Goal: Task Accomplishment & Management: Manage account settings

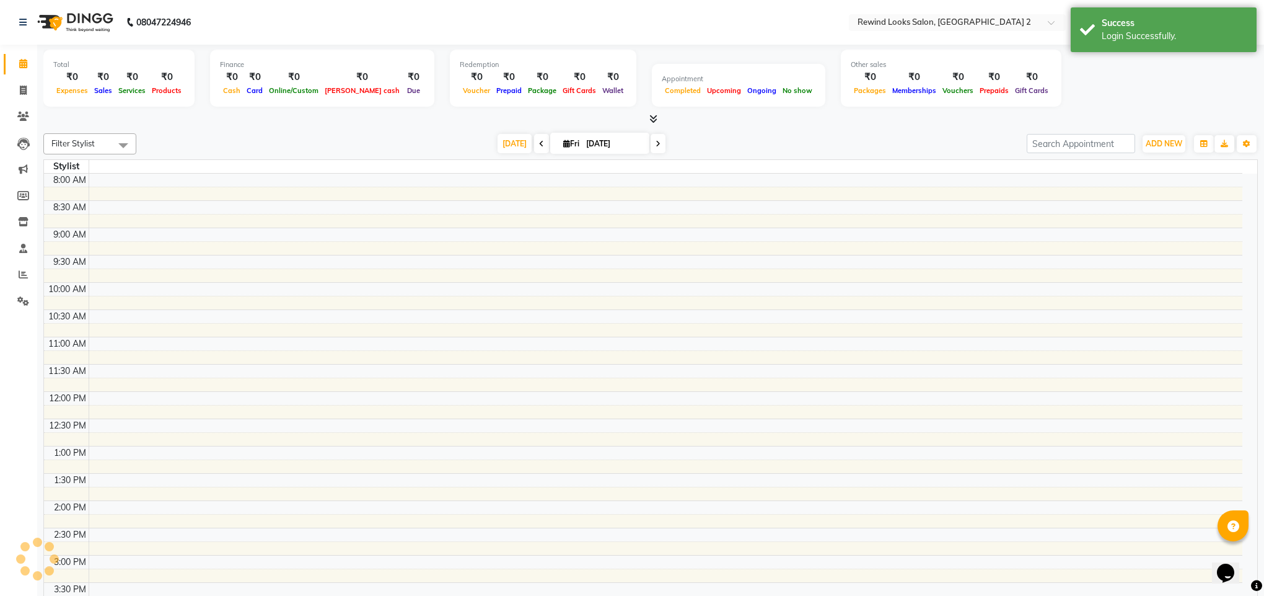
select select "en"
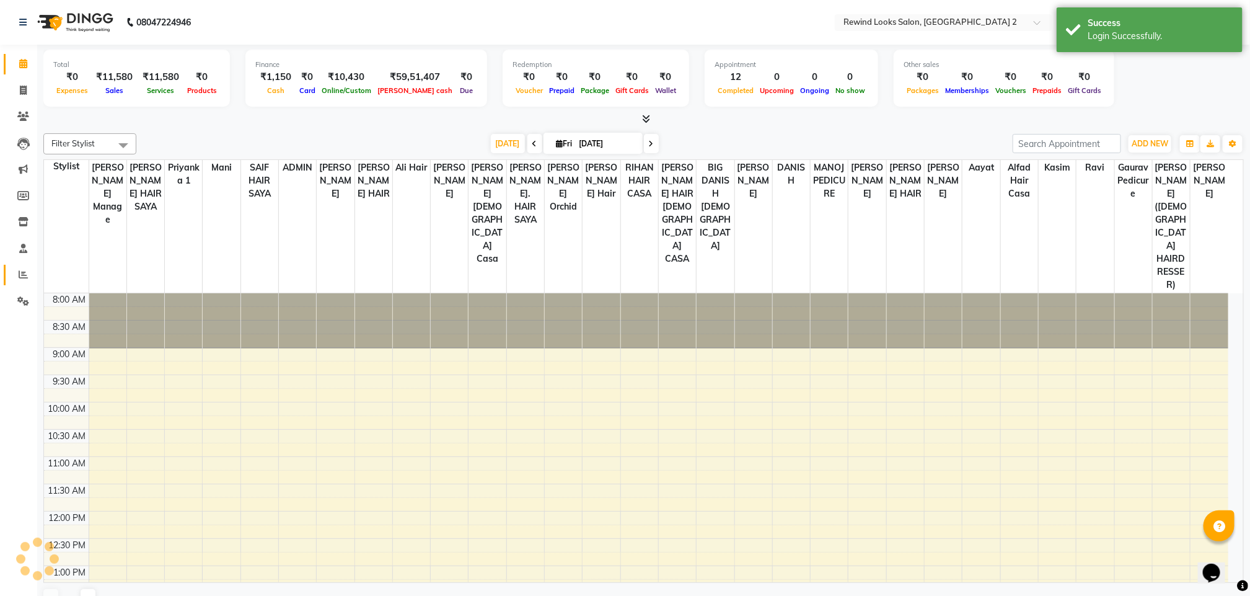
click at [25, 277] on icon at bounding box center [23, 274] width 9 height 9
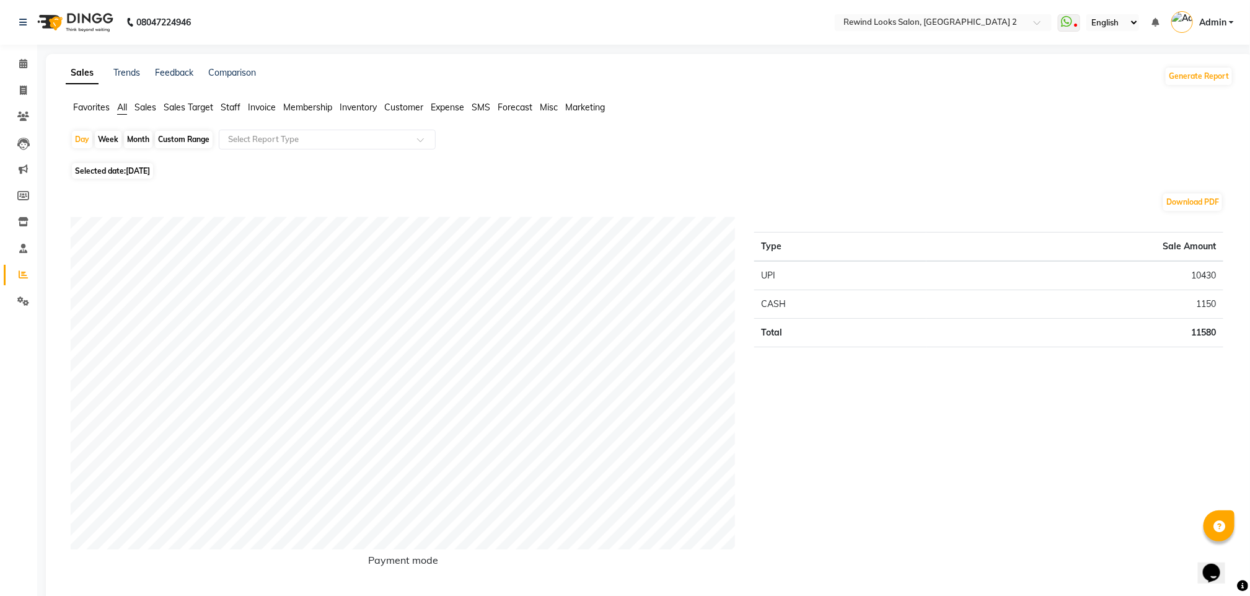
click at [138, 166] on span "[DATE]" at bounding box center [138, 170] width 24 height 9
select select "10"
select select "2025"
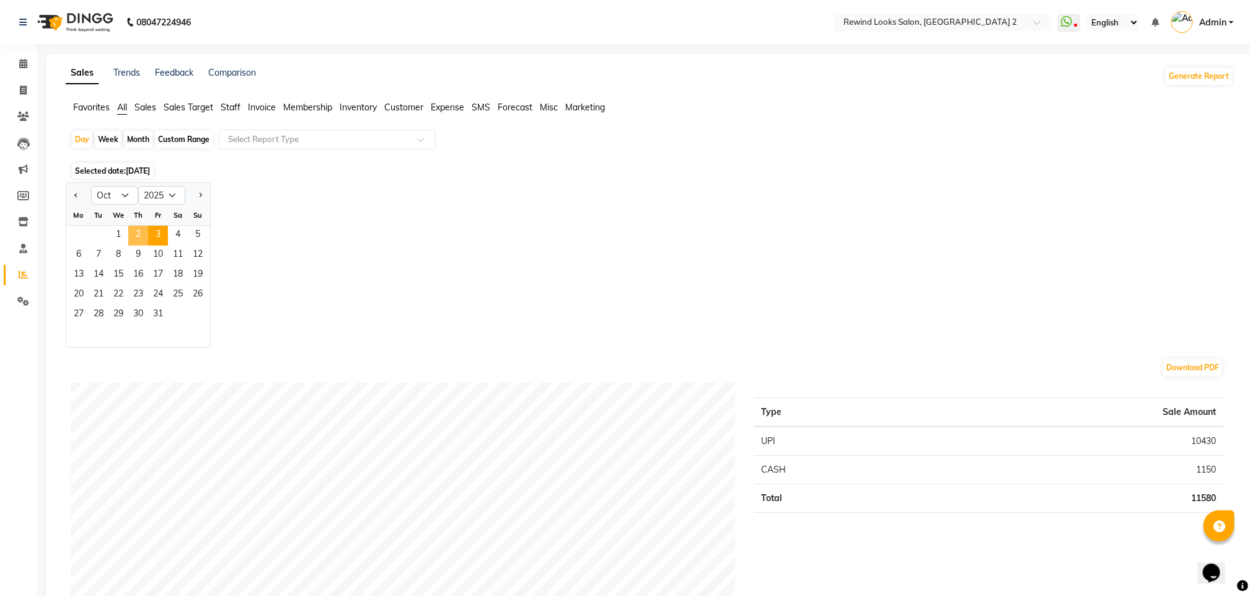
click at [146, 238] on span "2" at bounding box center [138, 236] width 20 height 20
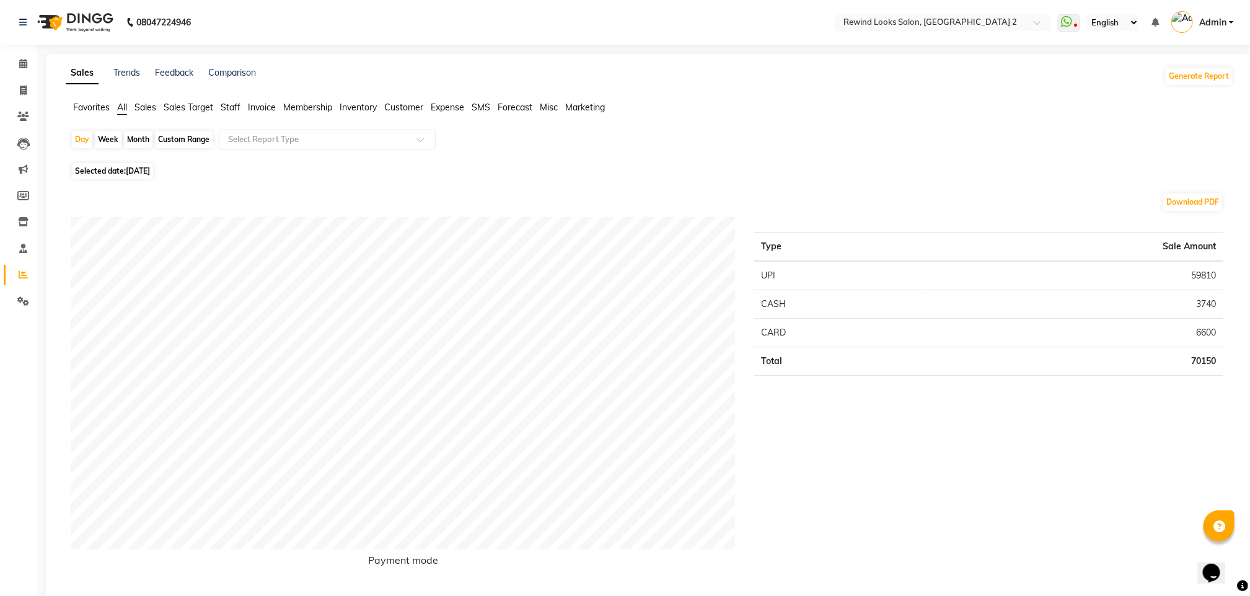
click at [227, 105] on span "Staff" at bounding box center [231, 107] width 20 height 11
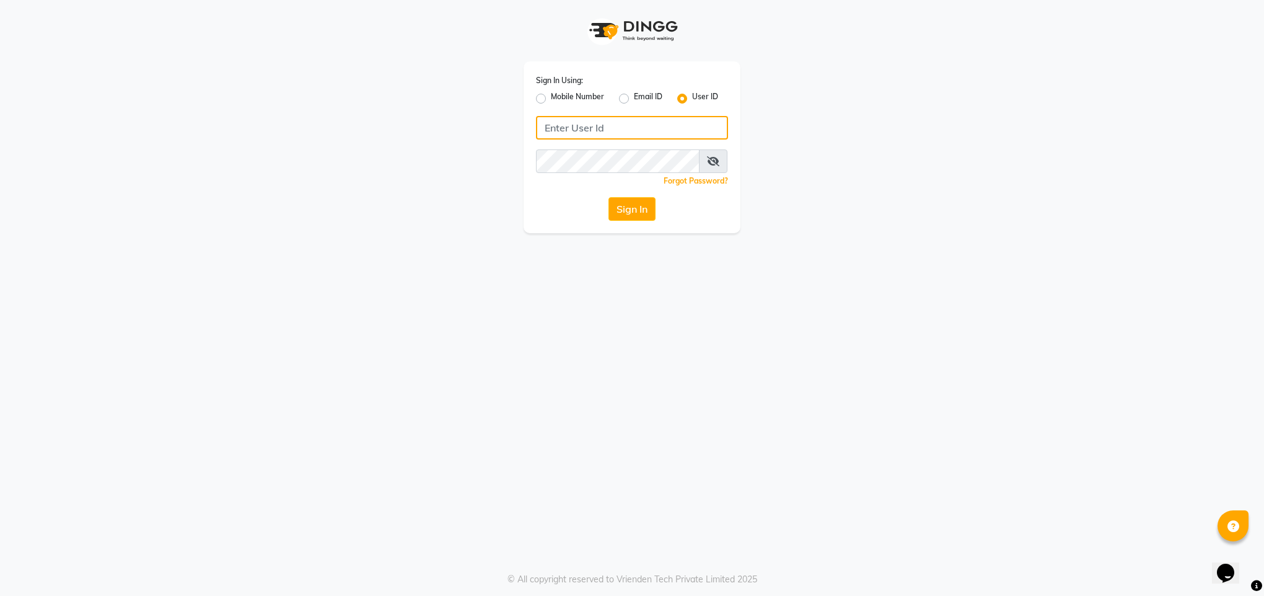
click at [589, 121] on input "Username" at bounding box center [632, 128] width 192 height 24
type input "rewindlooks"
click at [629, 208] on button "Sign In" at bounding box center [632, 209] width 47 height 24
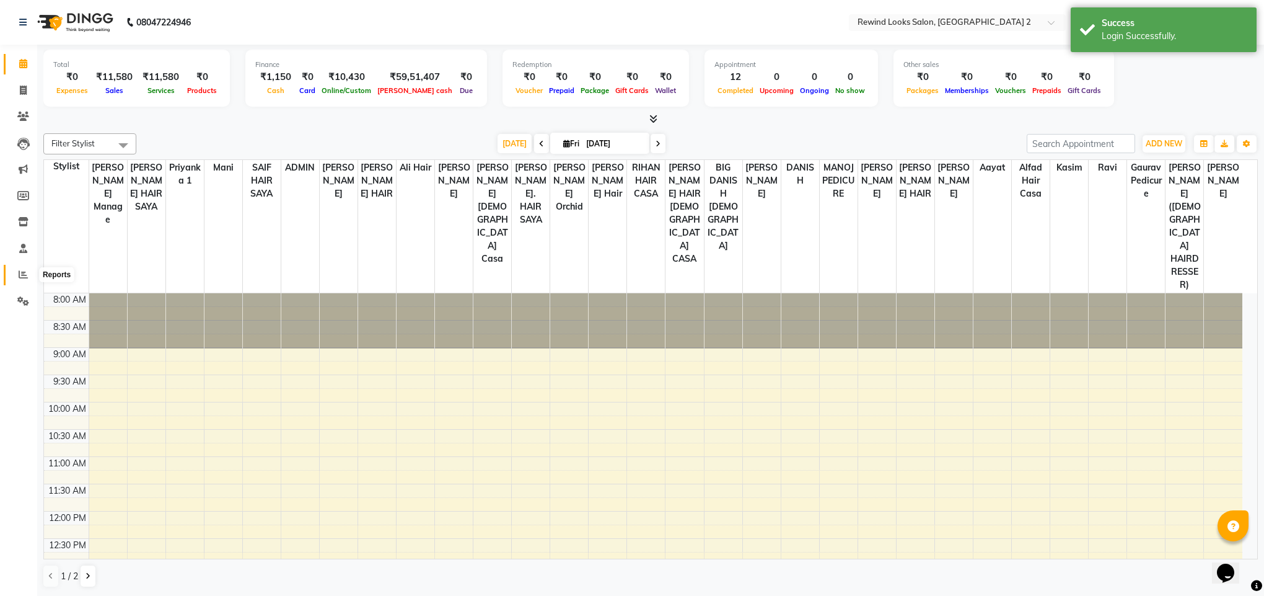
click at [19, 274] on icon at bounding box center [23, 274] width 9 height 9
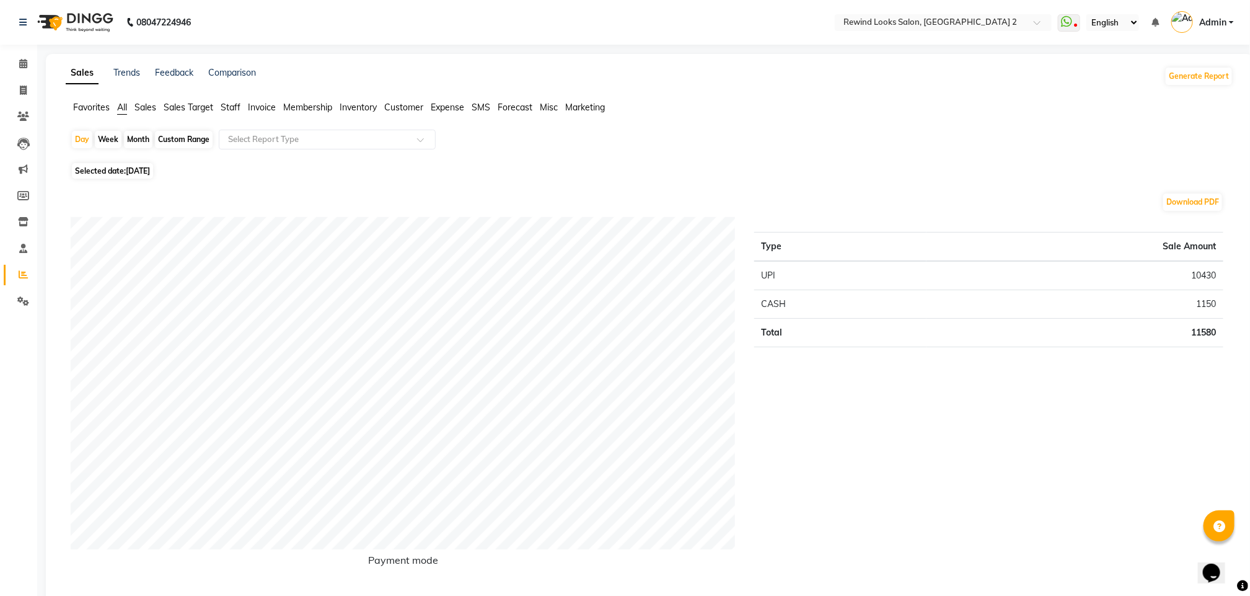
click at [146, 175] on span "[DATE]" at bounding box center [138, 170] width 24 height 9
select select "10"
select select "2025"
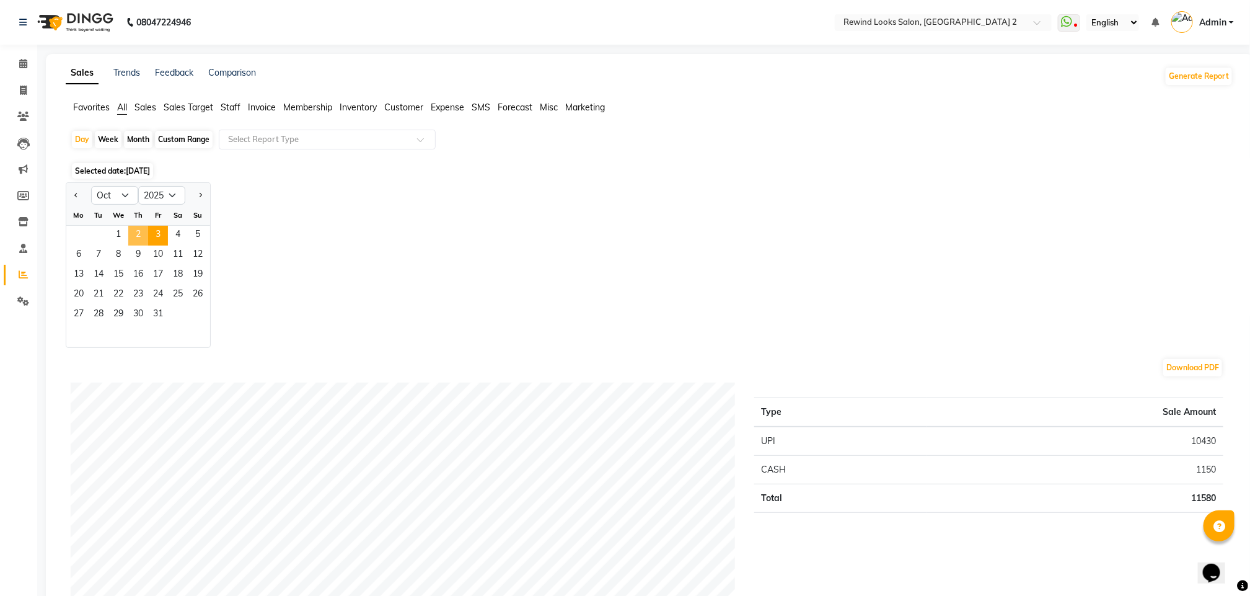
click at [142, 231] on span "2" at bounding box center [138, 236] width 20 height 20
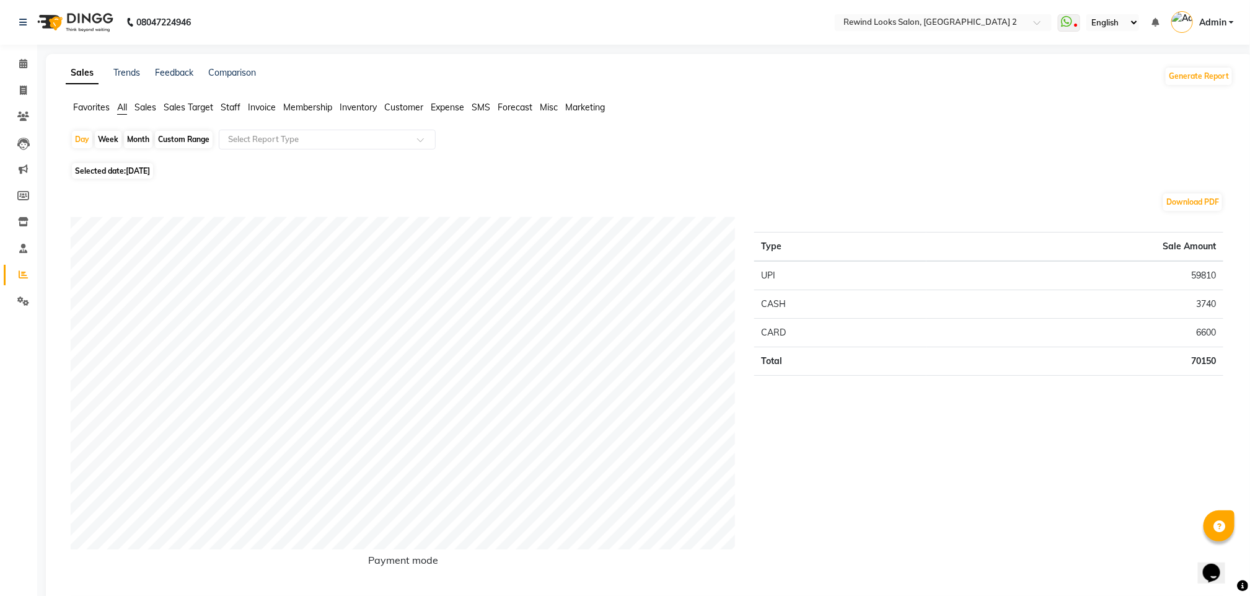
click at [223, 108] on span "Staff" at bounding box center [231, 107] width 20 height 11
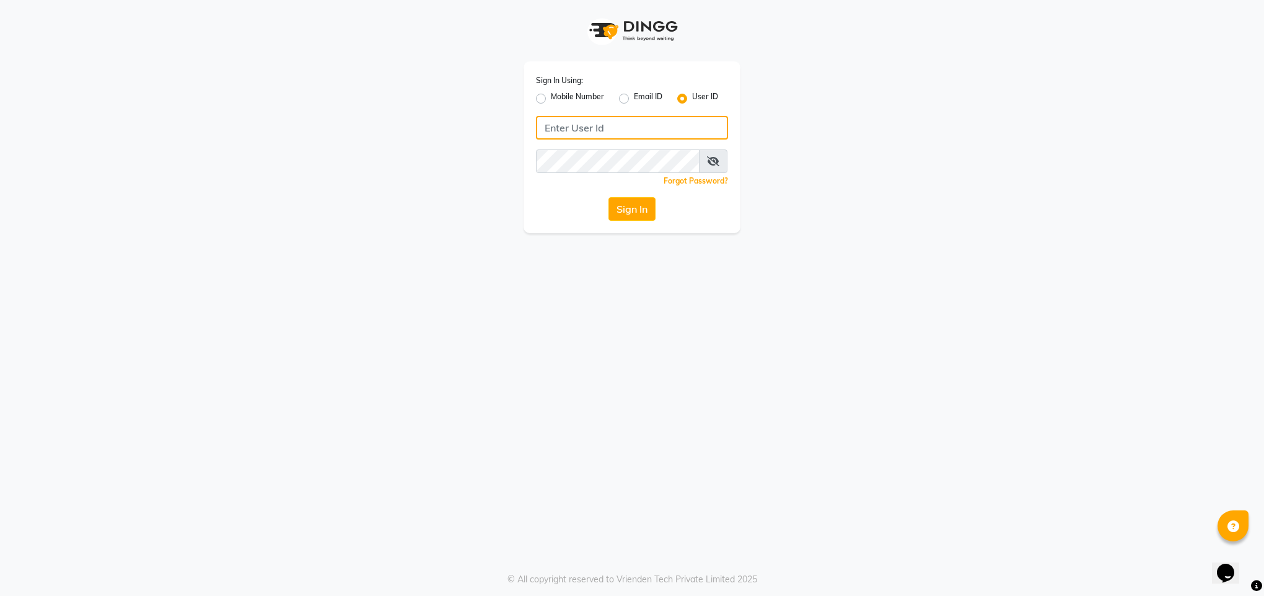
click at [651, 126] on input "Username" at bounding box center [632, 128] width 192 height 24
type input "rewindlooks"
click at [635, 201] on button "Sign In" at bounding box center [632, 209] width 47 height 24
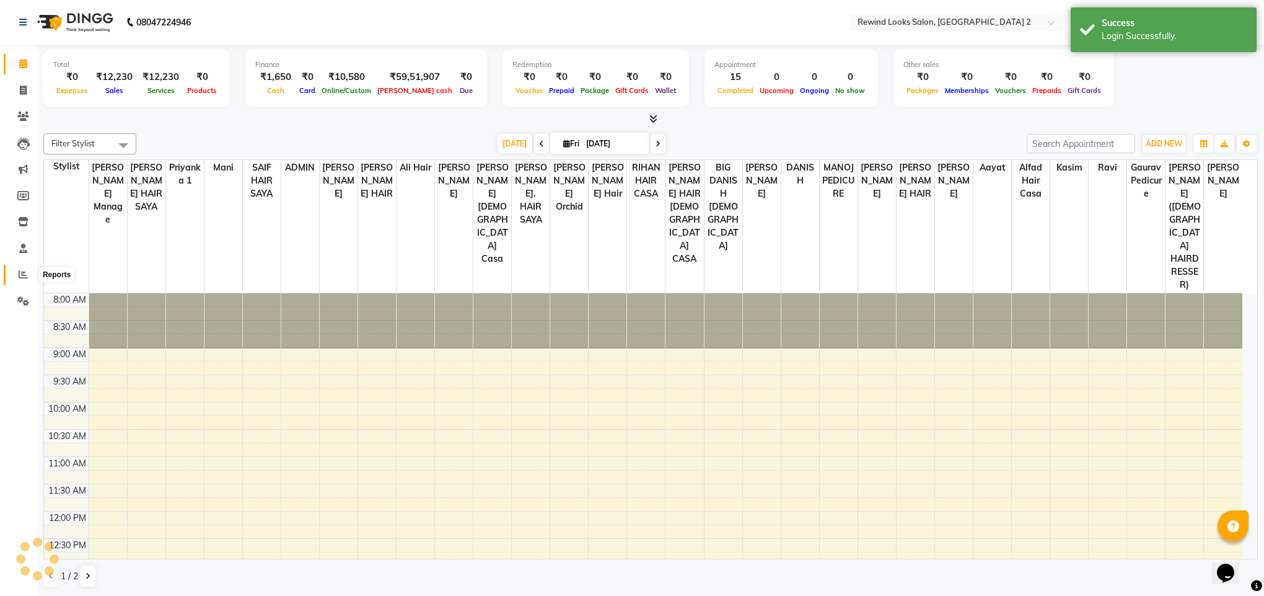
click at [21, 274] on icon at bounding box center [23, 274] width 9 height 9
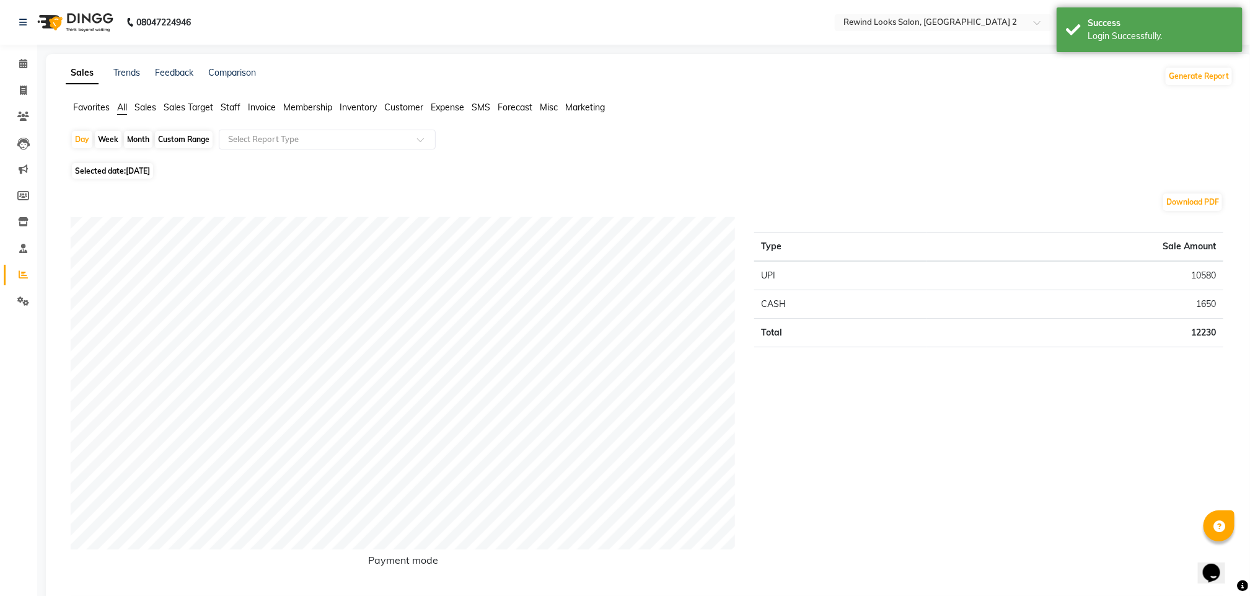
click at [141, 170] on span "[DATE]" at bounding box center [138, 170] width 24 height 9
select select "10"
select select "2025"
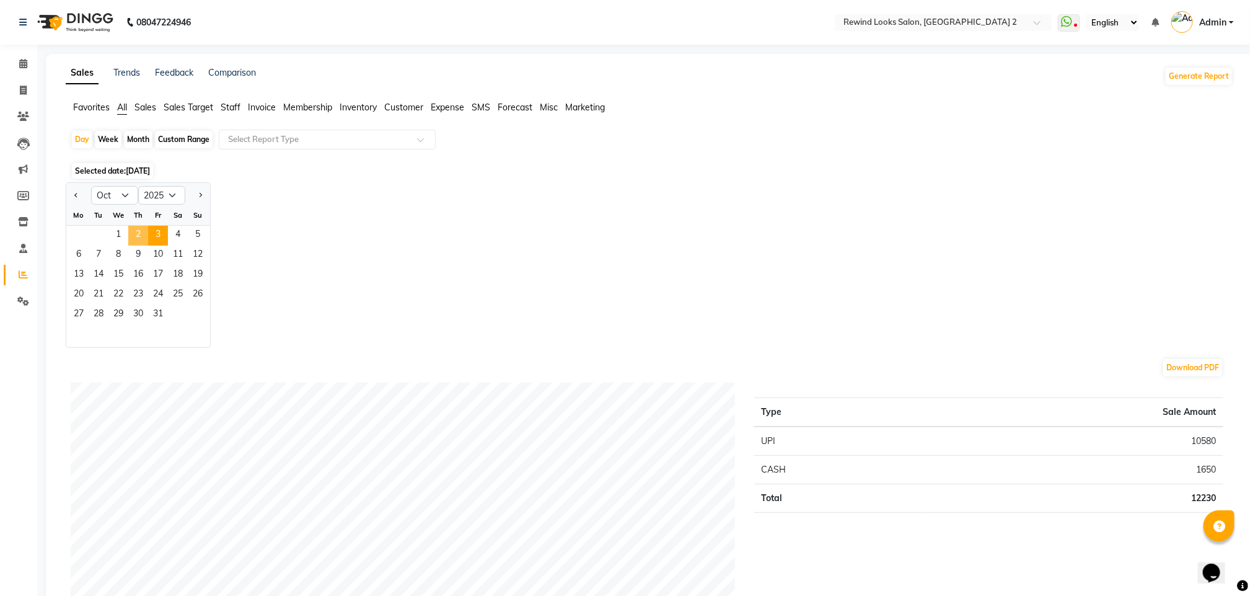
click at [134, 234] on span "2" at bounding box center [138, 236] width 20 height 20
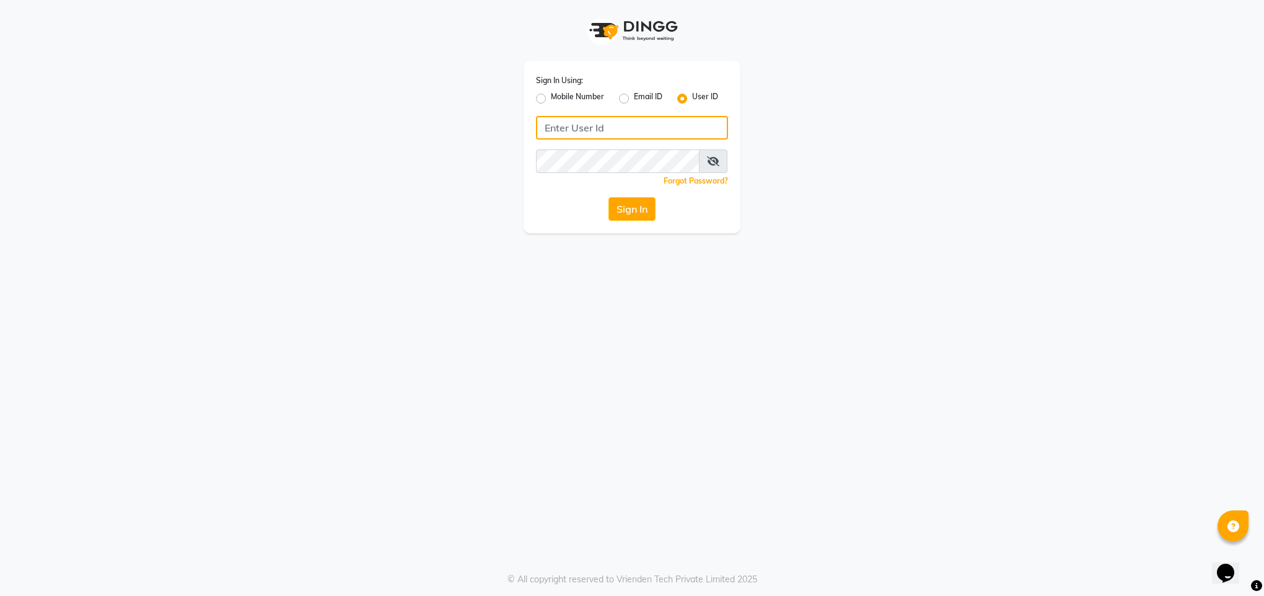
click at [625, 131] on input "Username" at bounding box center [632, 128] width 192 height 24
type input "rewindlooks"
click at [629, 203] on button "Sign In" at bounding box center [632, 209] width 47 height 24
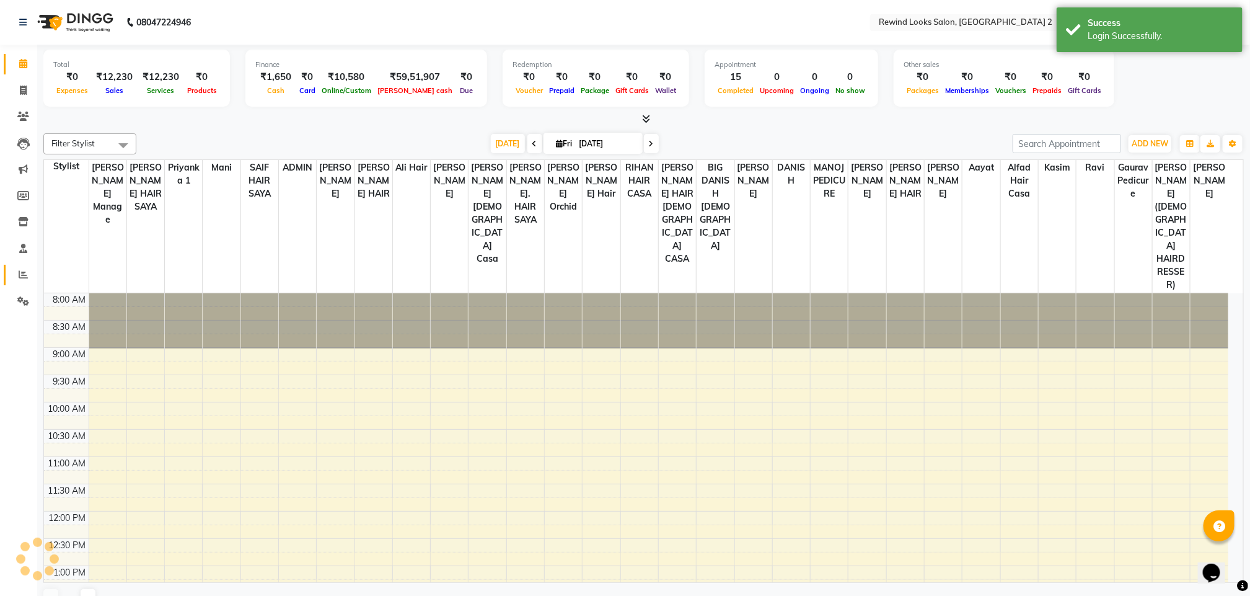
scroll to position [255, 0]
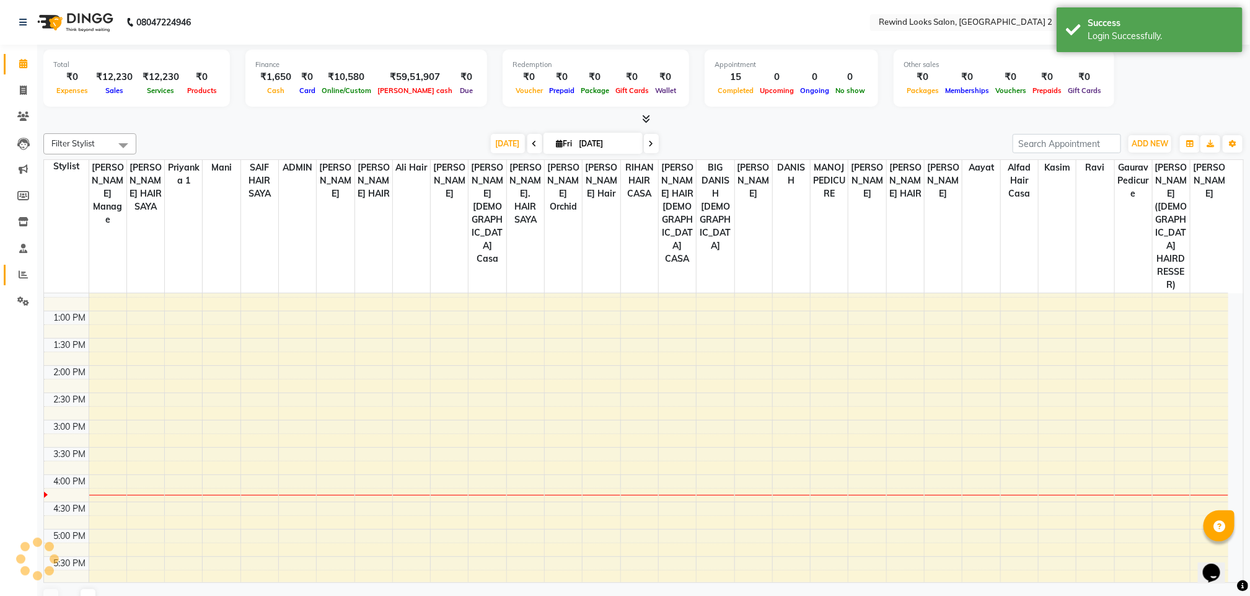
click at [23, 276] on icon at bounding box center [23, 274] width 9 height 9
select select "en"
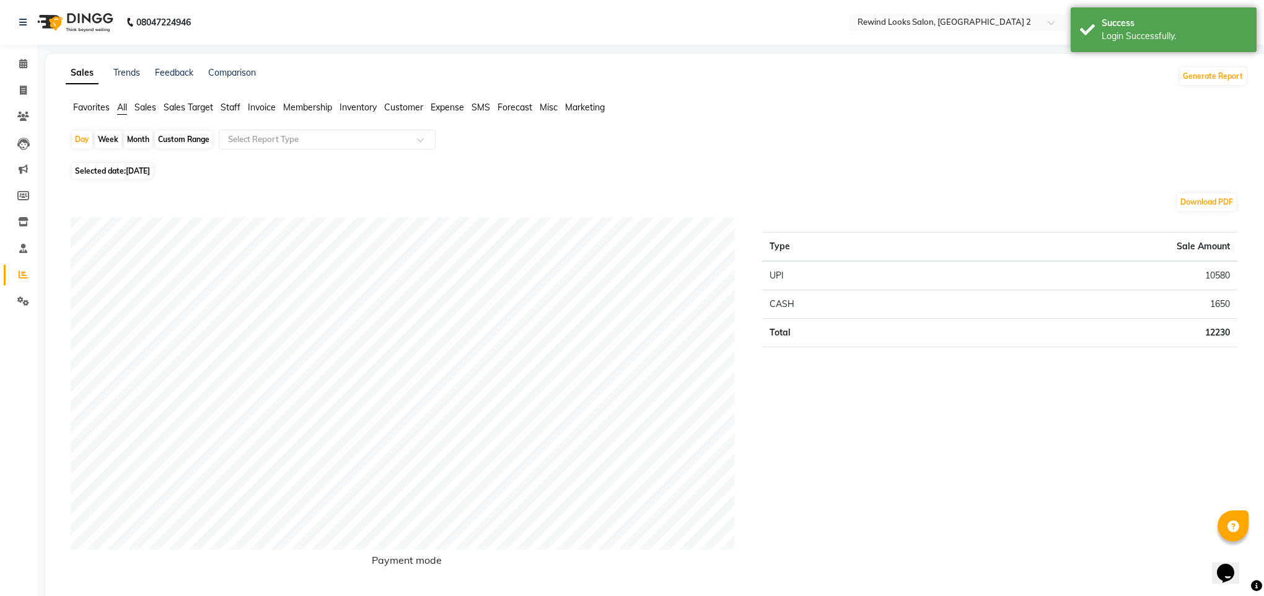
click at [143, 168] on span "[DATE]" at bounding box center [138, 170] width 24 height 9
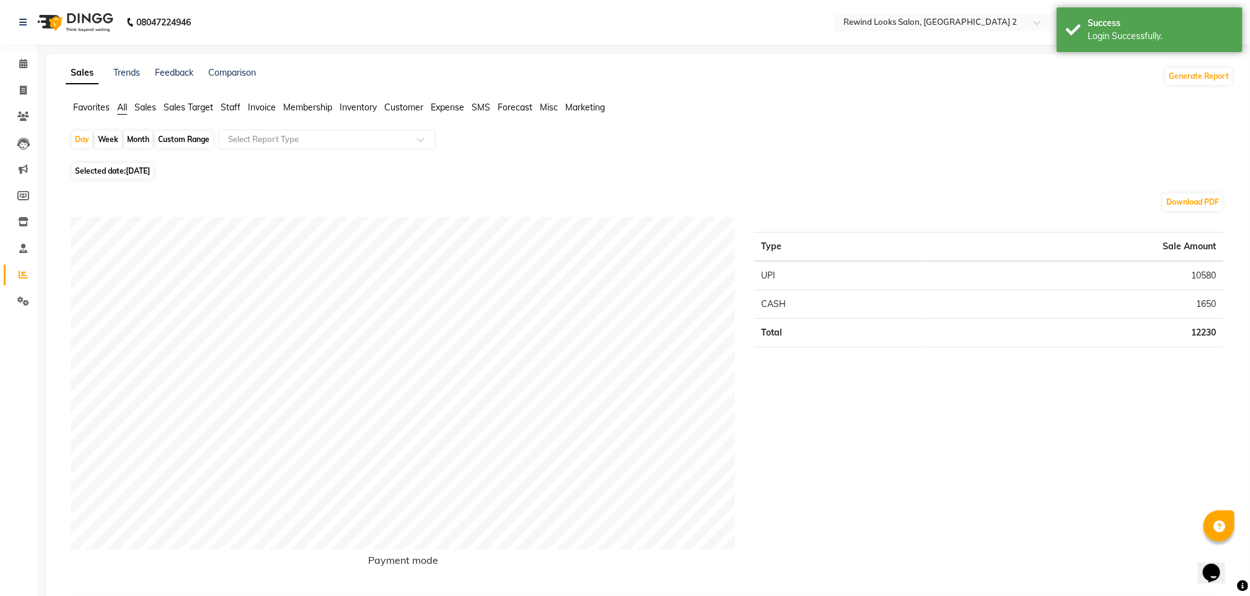
select select "10"
select select "2025"
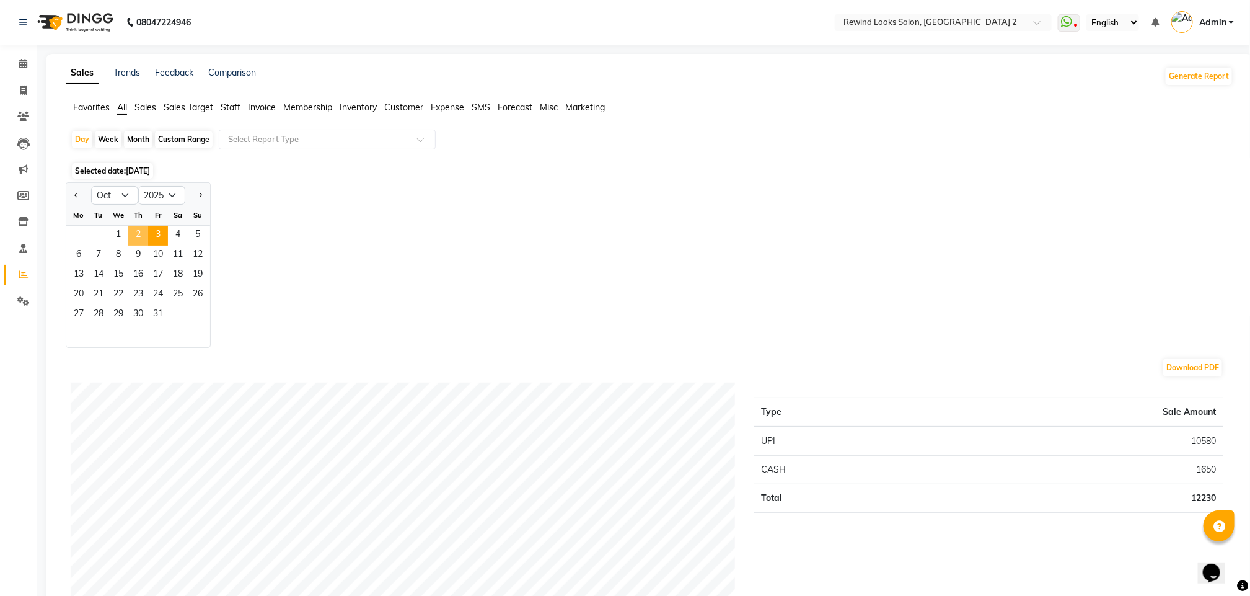
click at [138, 235] on span "2" at bounding box center [138, 236] width 20 height 20
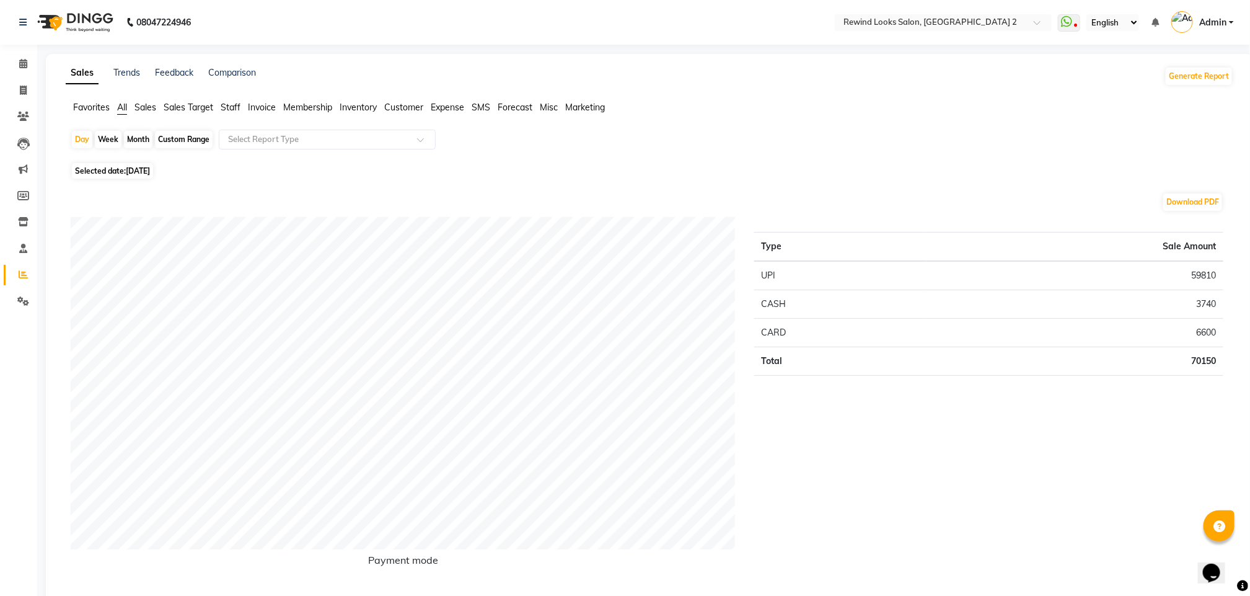
click at [227, 104] on span "Staff" at bounding box center [231, 107] width 20 height 11
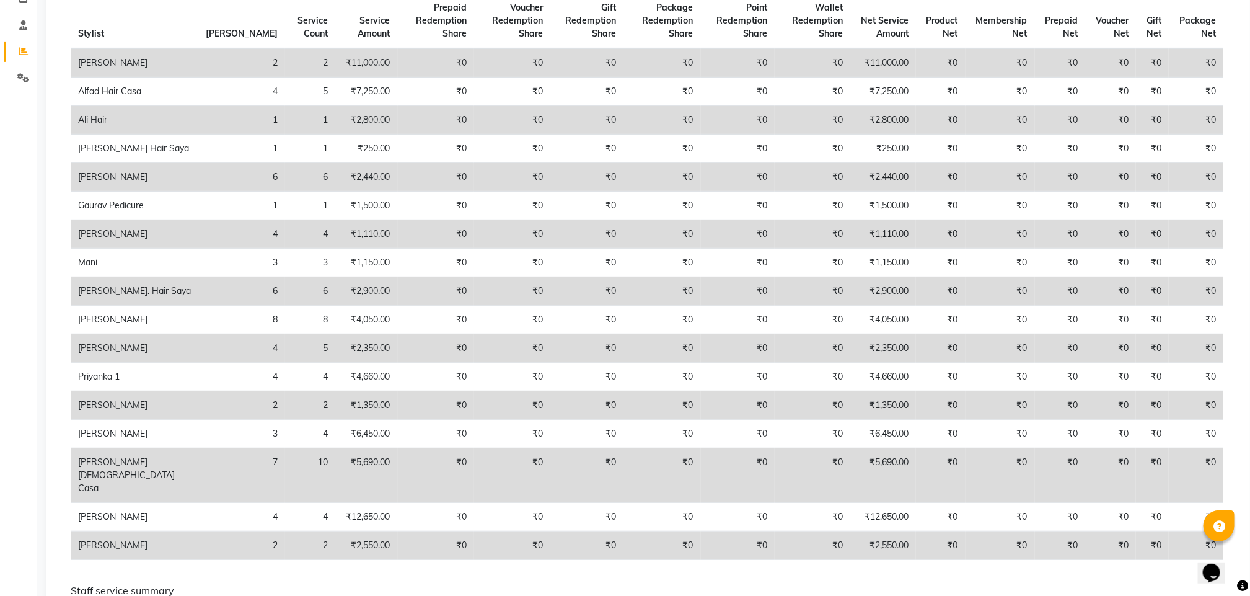
scroll to position [298, 0]
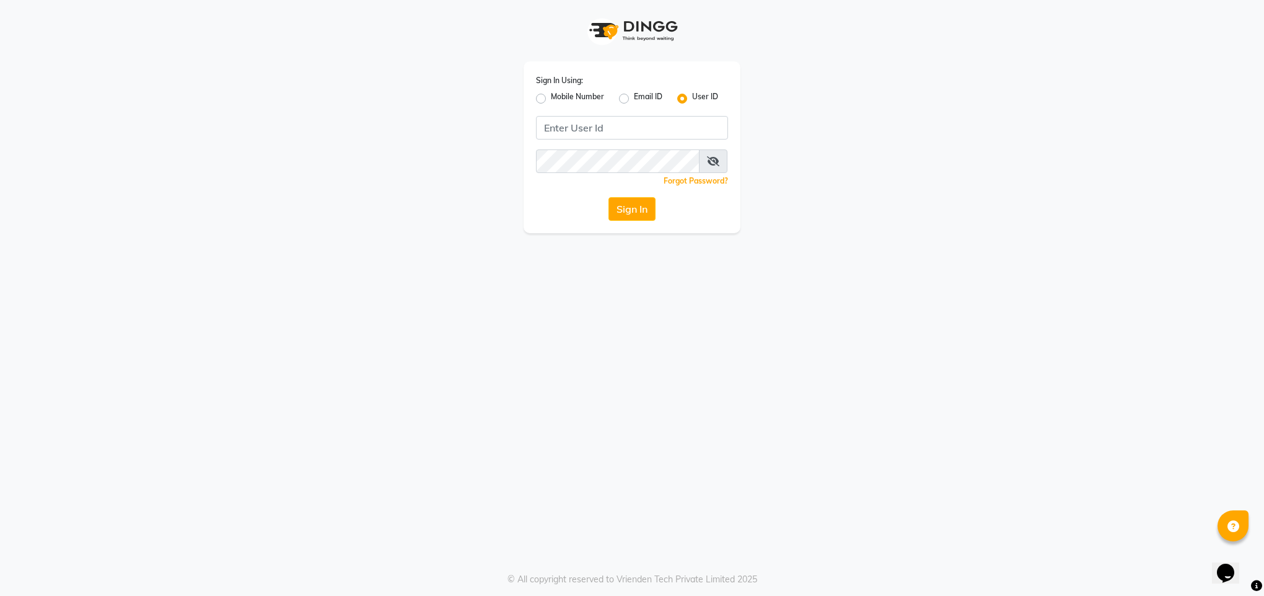
click at [551, 95] on label "Mobile Number" at bounding box center [577, 98] width 53 height 15
click at [551, 95] on input "Mobile Number" at bounding box center [555, 95] width 8 height 8
radio input "true"
radio input "false"
click at [651, 134] on input "Username" at bounding box center [653, 128] width 151 height 24
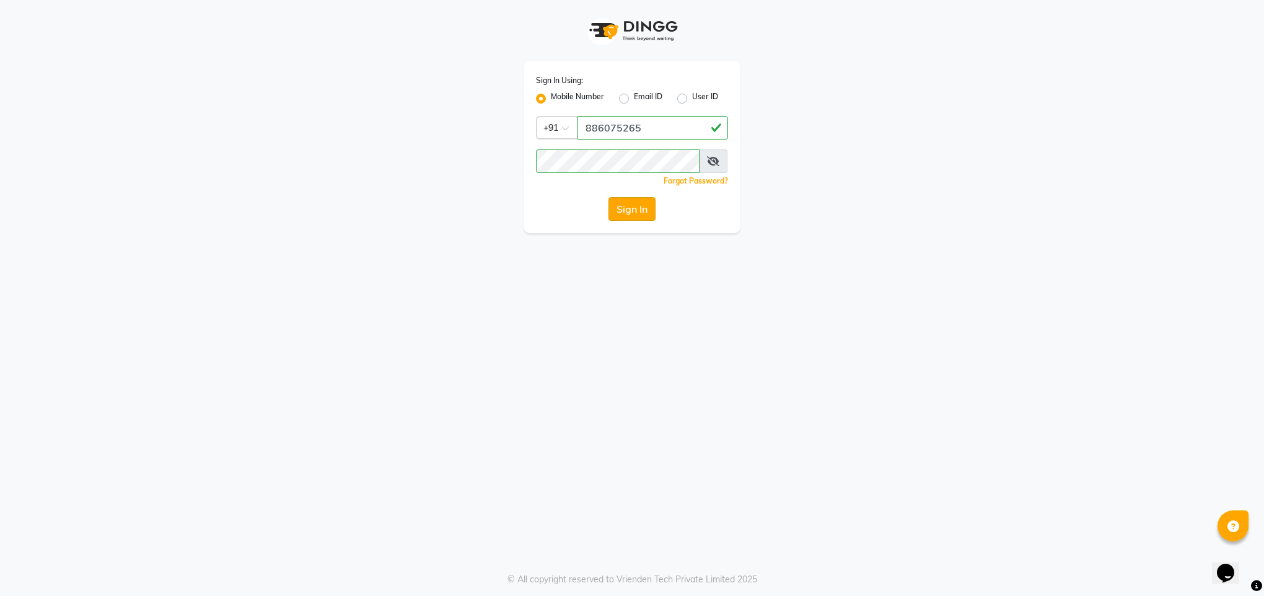
click at [627, 216] on button "Sign In" at bounding box center [632, 209] width 47 height 24
click at [595, 128] on input "886075265" at bounding box center [653, 128] width 151 height 24
click at [625, 201] on button "Sign In" at bounding box center [632, 209] width 47 height 24
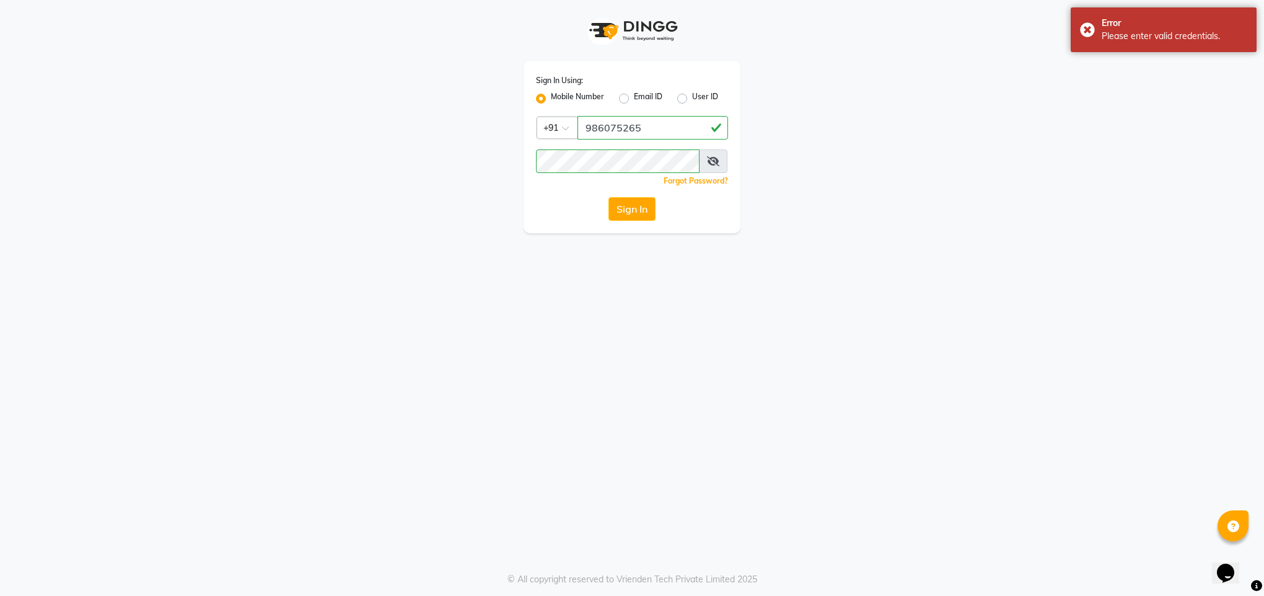
click at [714, 161] on icon at bounding box center [713, 161] width 12 height 10
click at [596, 129] on input "986075265" at bounding box center [653, 128] width 151 height 24
click at [597, 127] on input "986075265" at bounding box center [653, 128] width 151 height 24
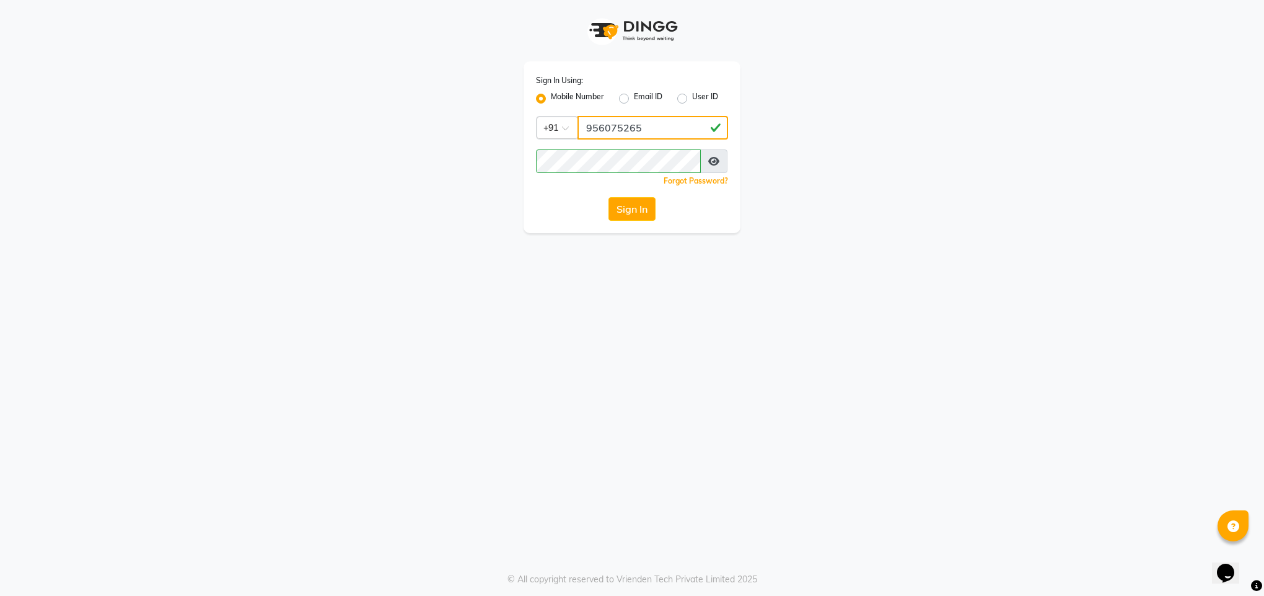
click at [658, 134] on input "956075265" at bounding box center [653, 128] width 151 height 24
type input "9540938223"
click at [624, 203] on button "Sign In" at bounding box center [632, 209] width 47 height 24
